Goal: Information Seeking & Learning: Learn about a topic

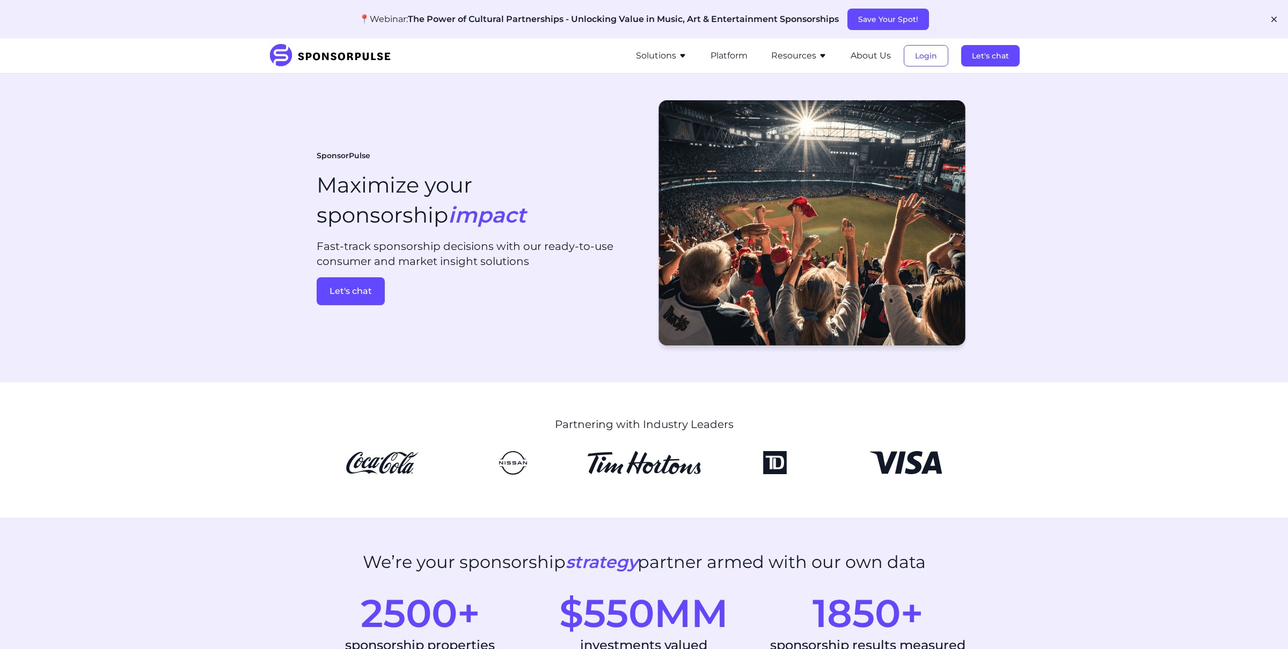
click at [796, 60] on button "Resources" at bounding box center [799, 55] width 56 height 13
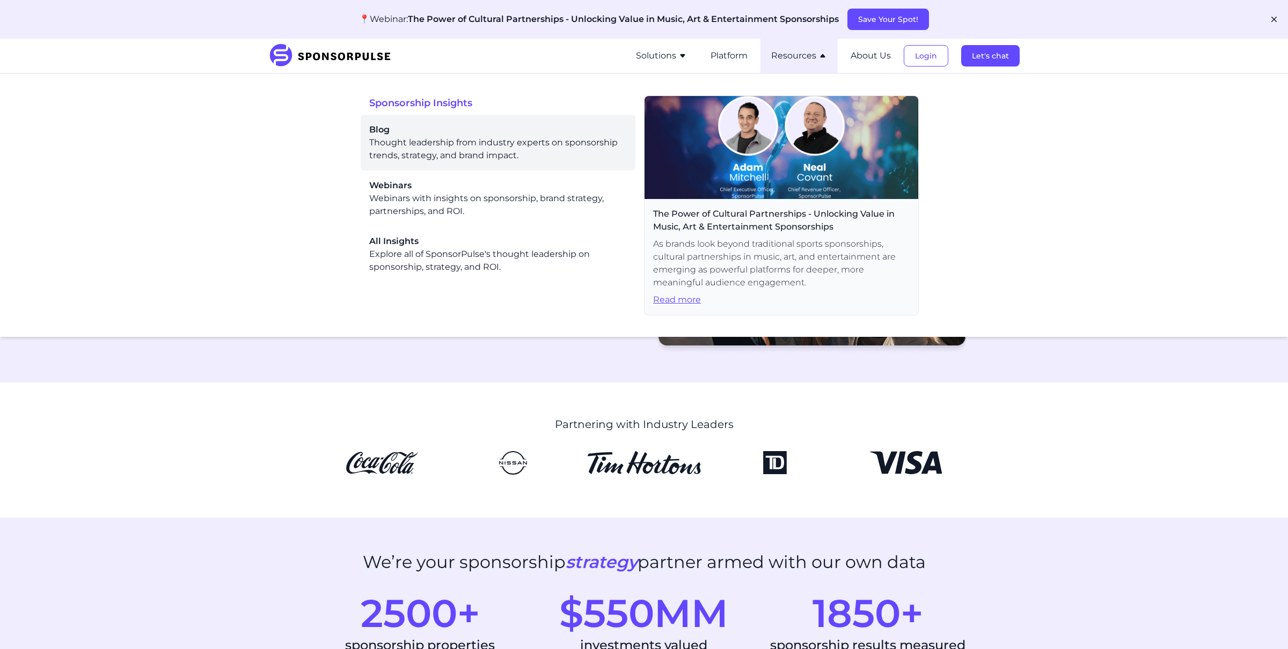
click at [487, 142] on div "Blog Thought leadership from industry experts on sponsorship trends, strategy, …" at bounding box center [498, 142] width 258 height 39
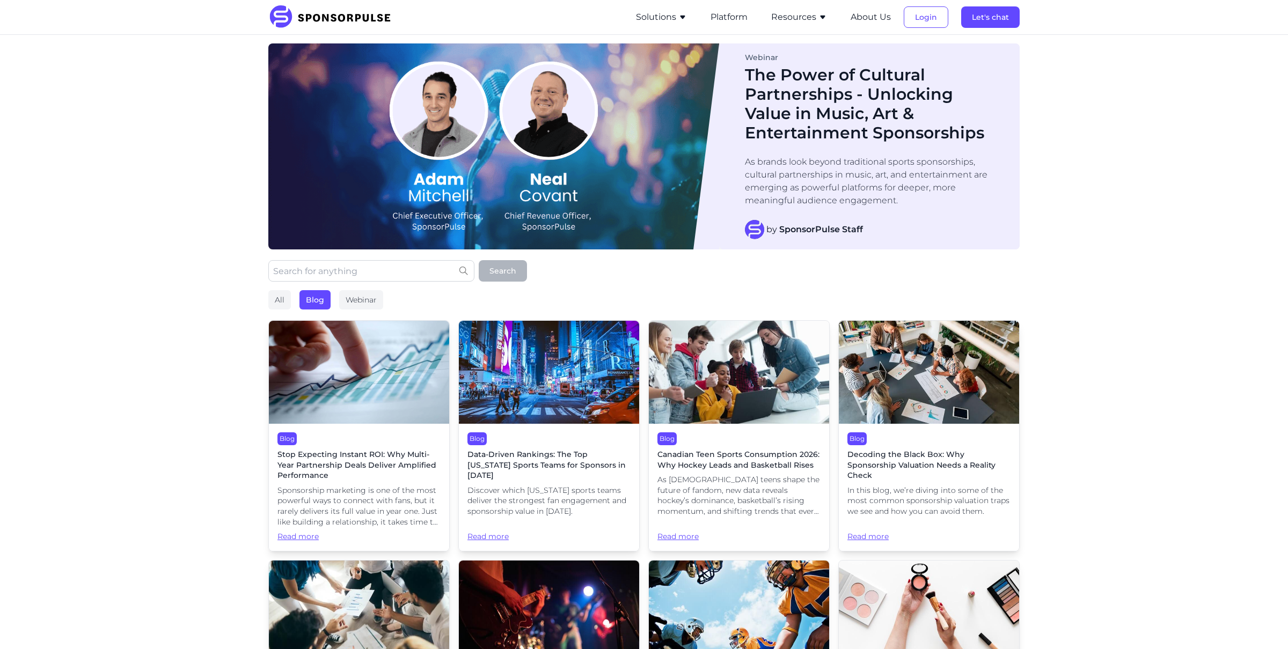
click at [310, 470] on span "Stop Expecting Instant ROI: Why Multi-Year Partnership Deals Deliver Amplified …" at bounding box center [358, 466] width 163 height 32
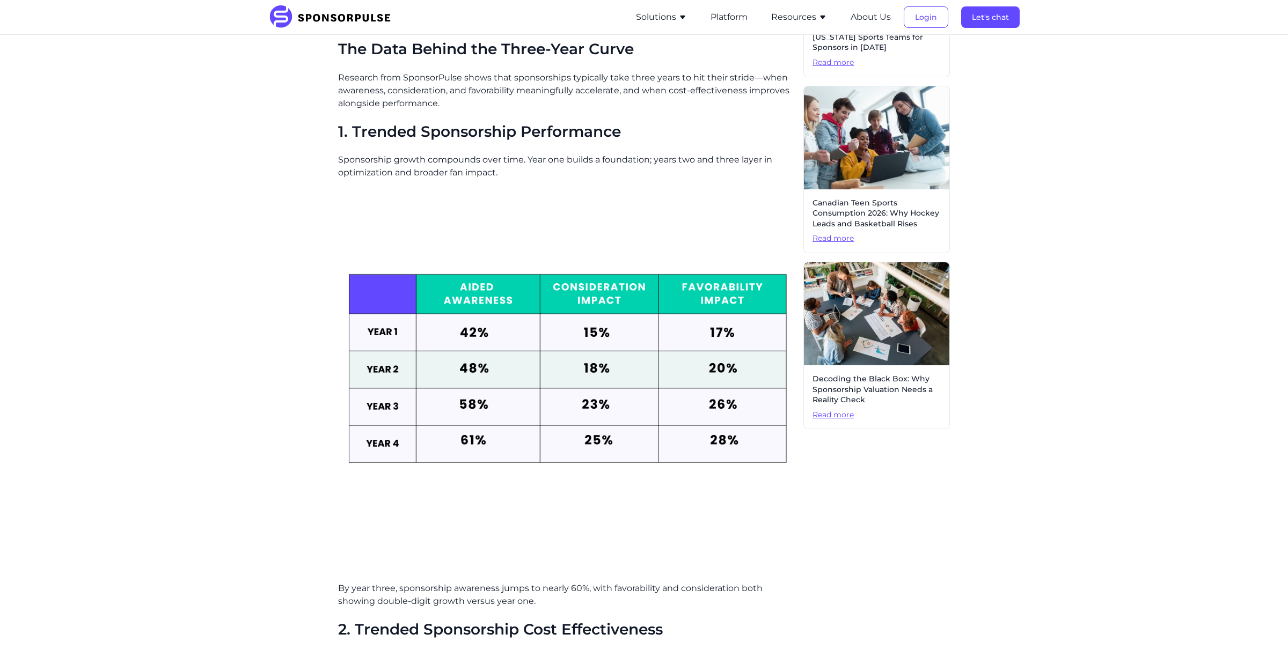
scroll to position [350, 0]
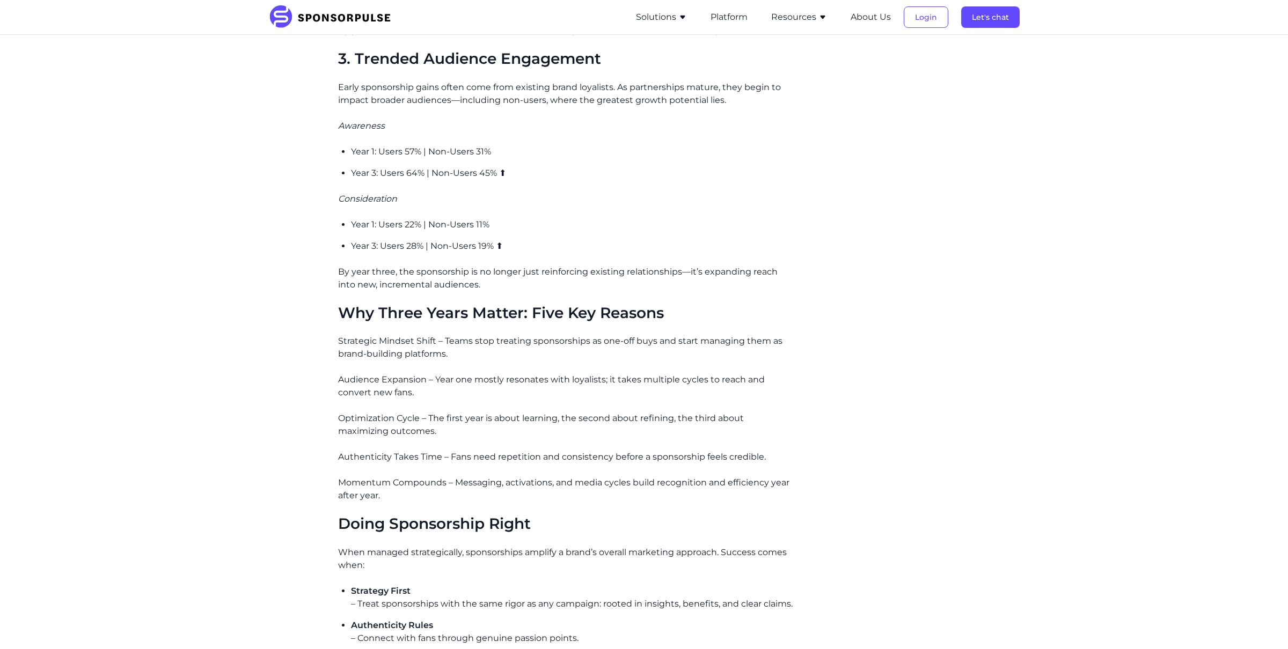
scroll to position [1203, 0]
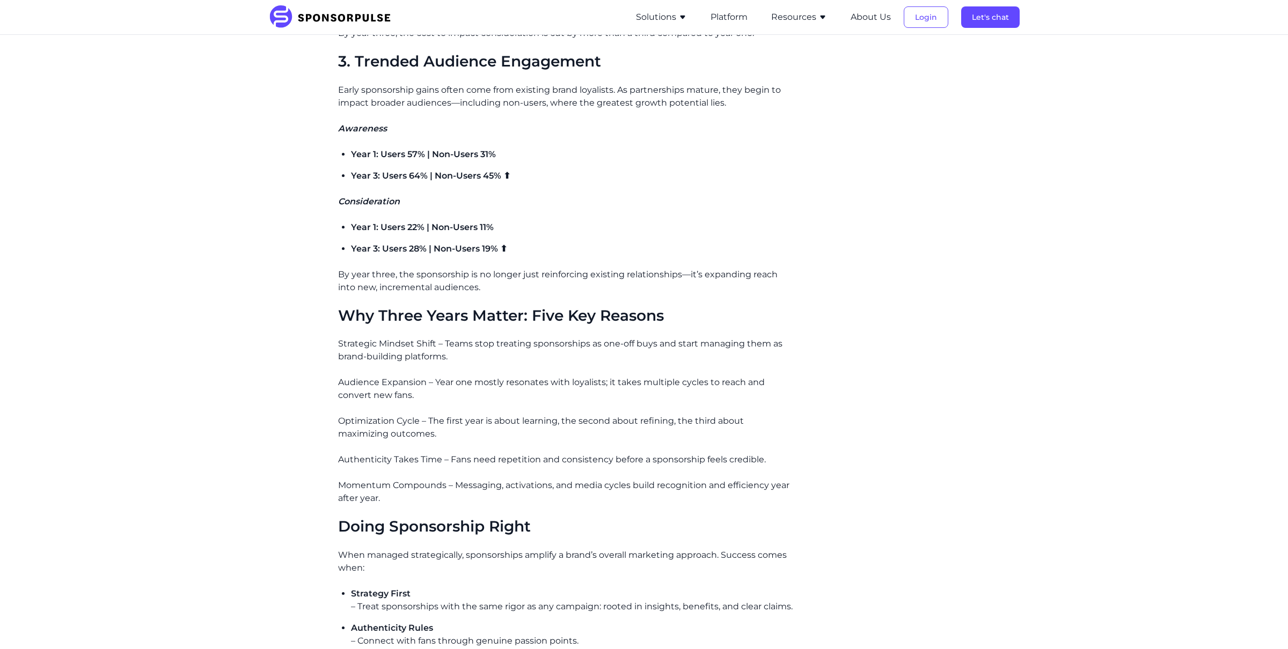
scroll to position [1203, 0]
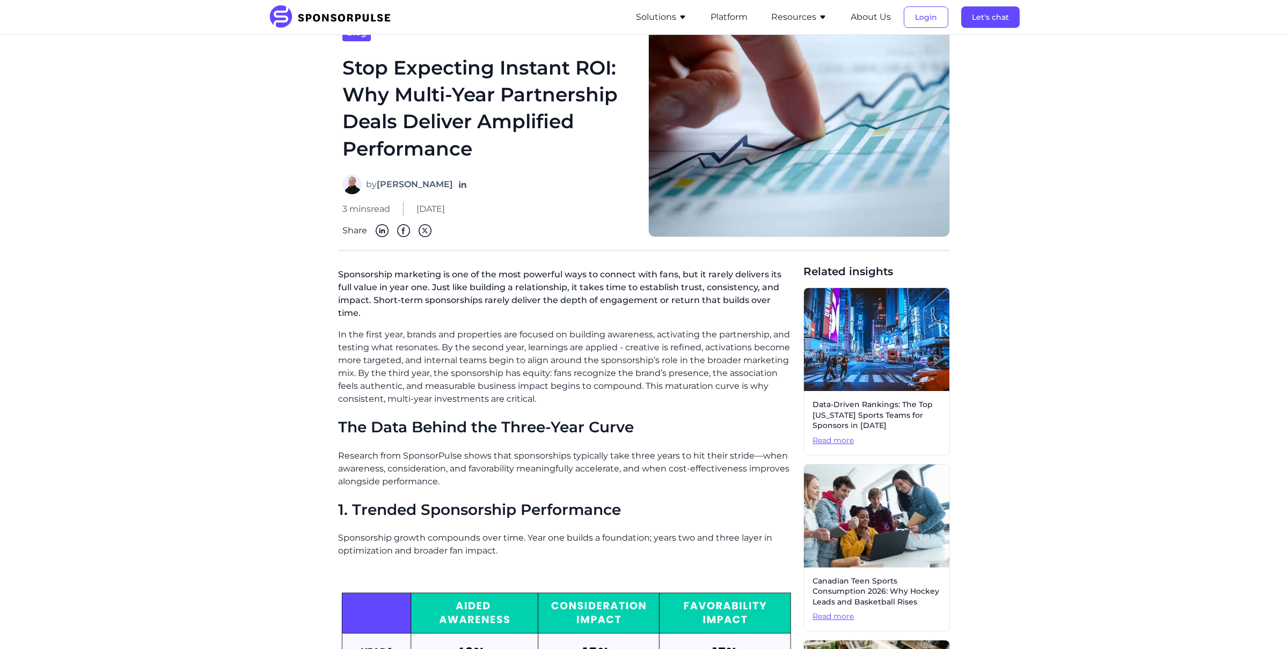
scroll to position [0, 0]
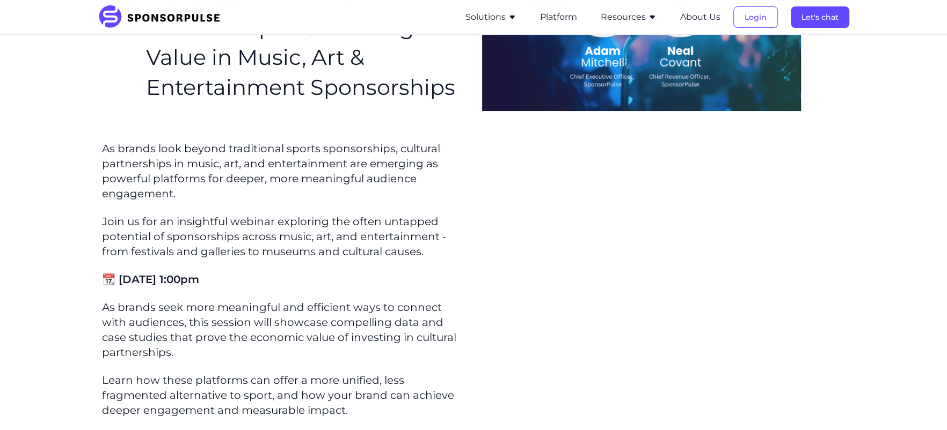
scroll to position [103, 0]
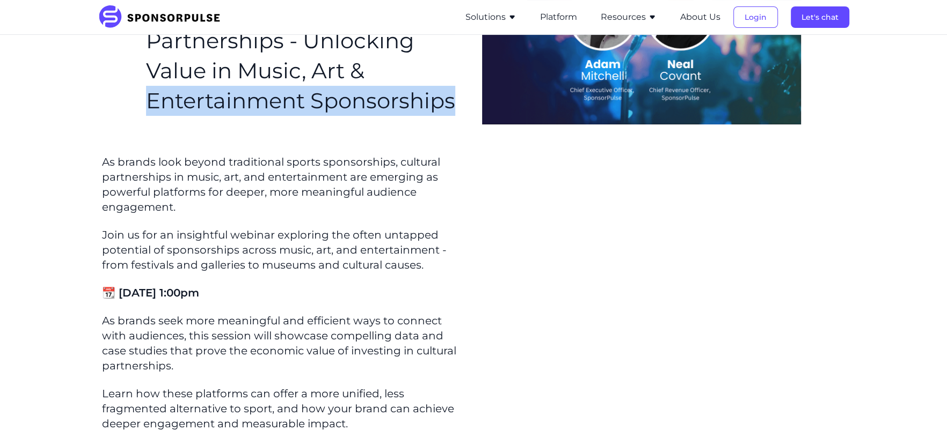
drag, startPoint x: 81, startPoint y: 93, endPoint x: 91, endPoint y: 142, distance: 50.4
click at [91, 142] on section "WEBINAR: The Power of Cultural Partnerships - Unlocking Value in Music, Art & E…" at bounding box center [473, 41] width 947 height 218
click at [91, 134] on section "WEBINAR: The Power of Cultural Partnerships - Unlocking Value in Music, Art & E…" at bounding box center [473, 41] width 947 height 218
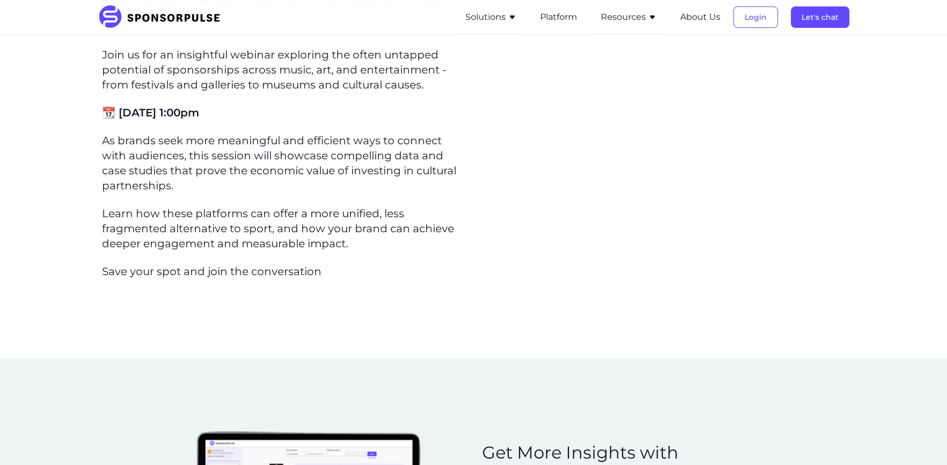
scroll to position [0, 0]
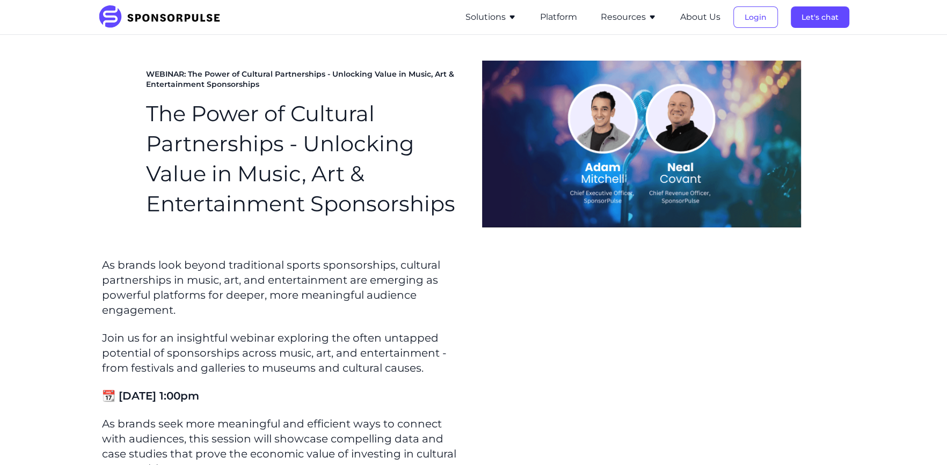
click at [183, 14] on img at bounding box center [163, 17] width 130 height 24
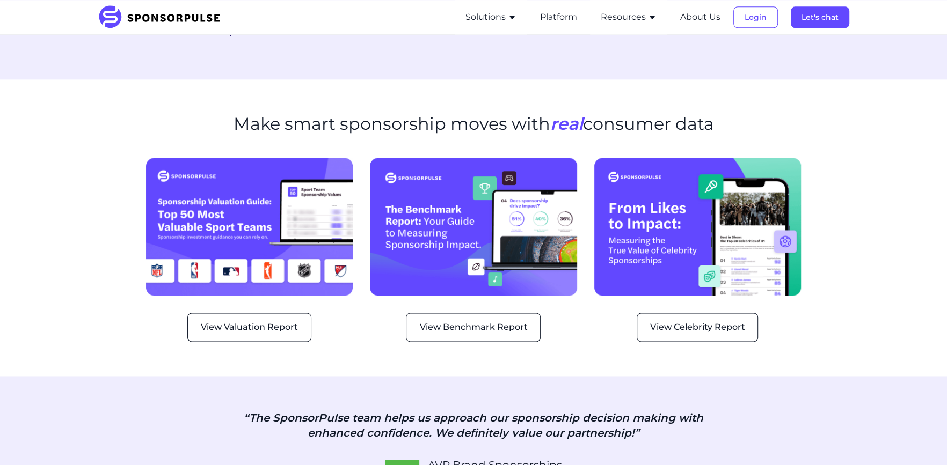
scroll to position [1414, 0]
